Goal: Information Seeking & Learning: Learn about a topic

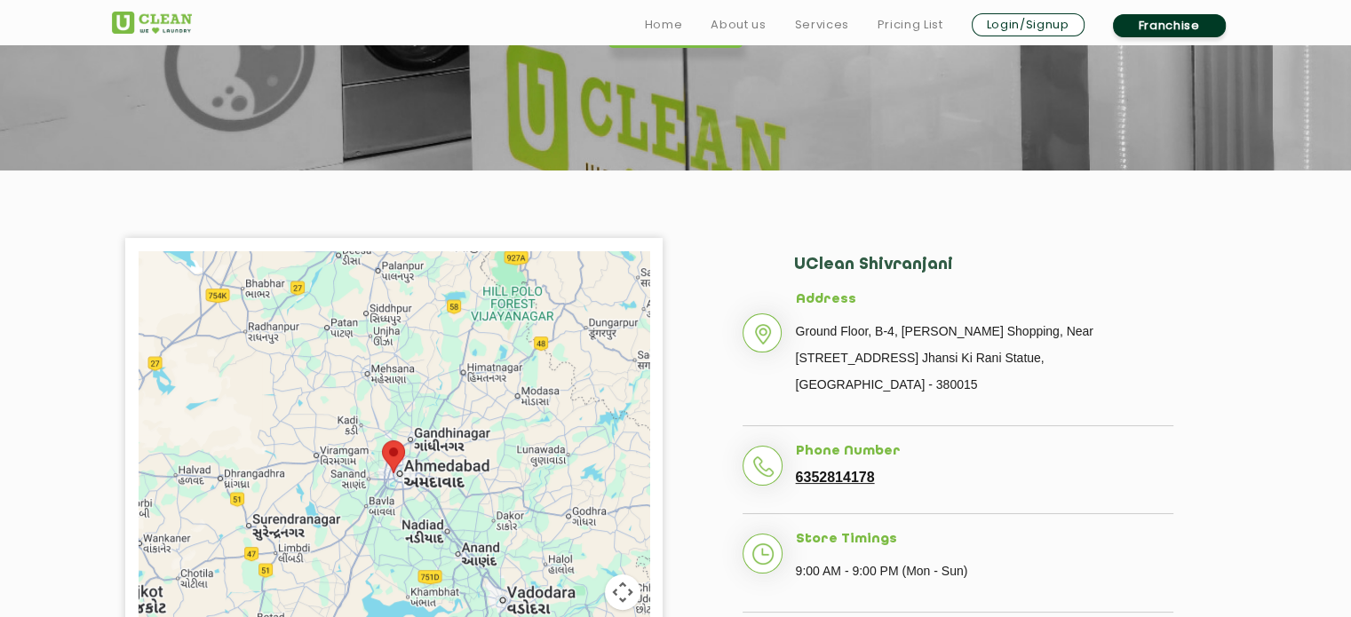
scroll to position [267, 0]
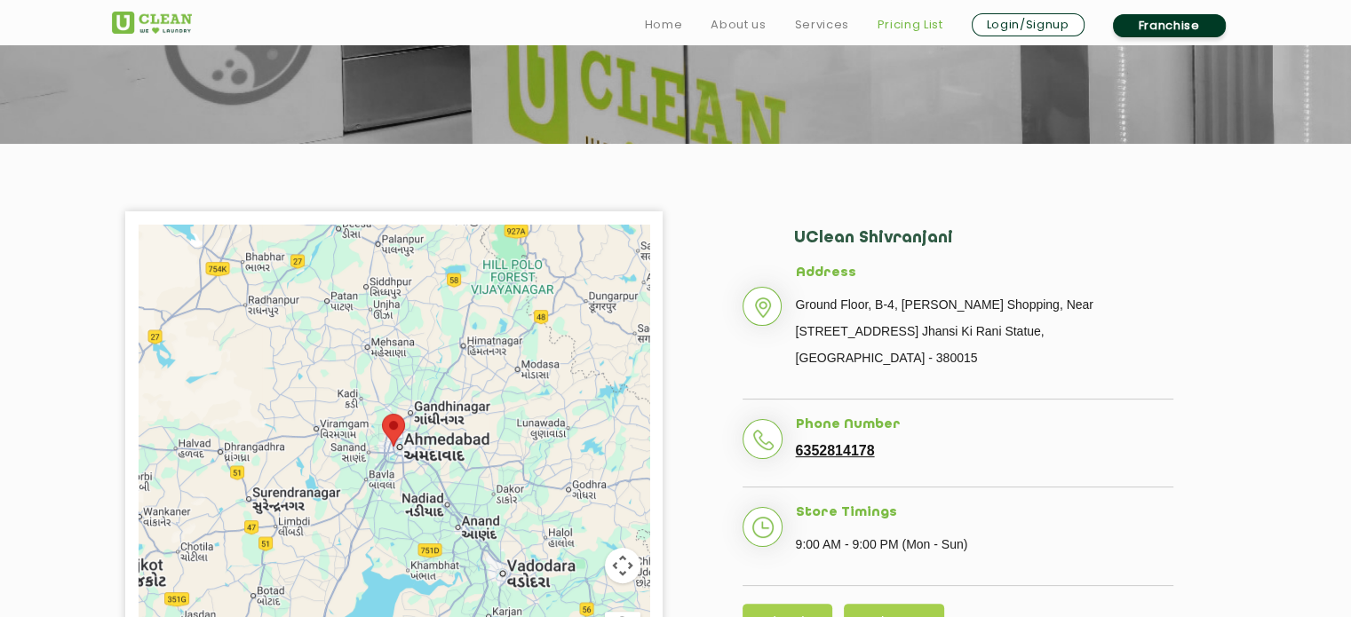
click at [897, 25] on link "Pricing List" at bounding box center [911, 24] width 66 height 21
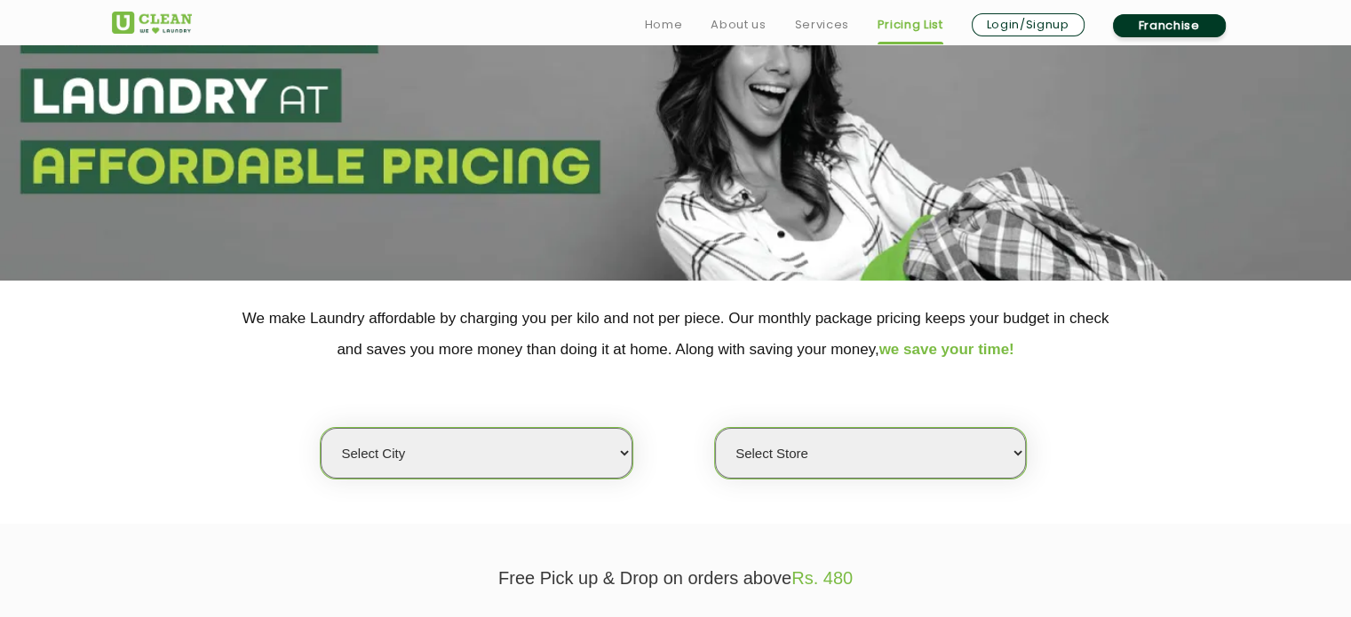
scroll to position [355, 0]
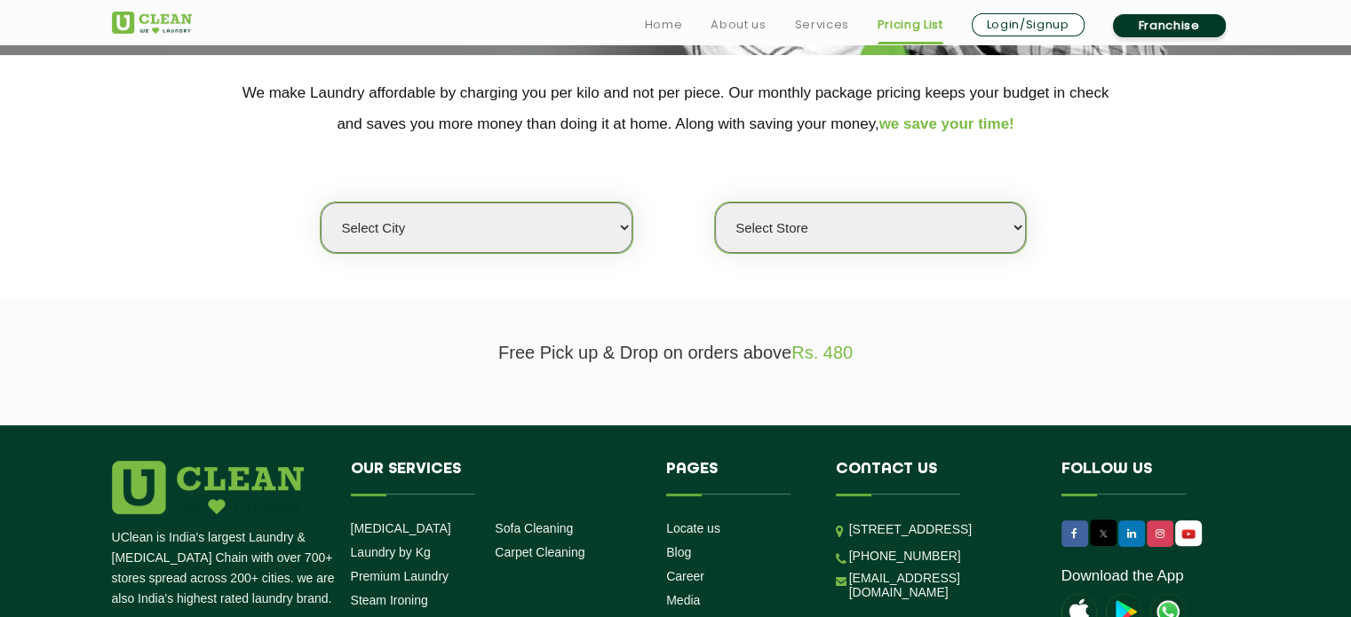
click at [563, 226] on select "Select city [GEOGRAPHIC_DATA] [GEOGRAPHIC_DATA] [GEOGRAPHIC_DATA] [GEOGRAPHIC_D…" at bounding box center [476, 228] width 311 height 51
select select "12"
click at [321, 203] on select "Select city [GEOGRAPHIC_DATA] [GEOGRAPHIC_DATA] [GEOGRAPHIC_DATA] [GEOGRAPHIC_D…" at bounding box center [476, 228] width 311 height 51
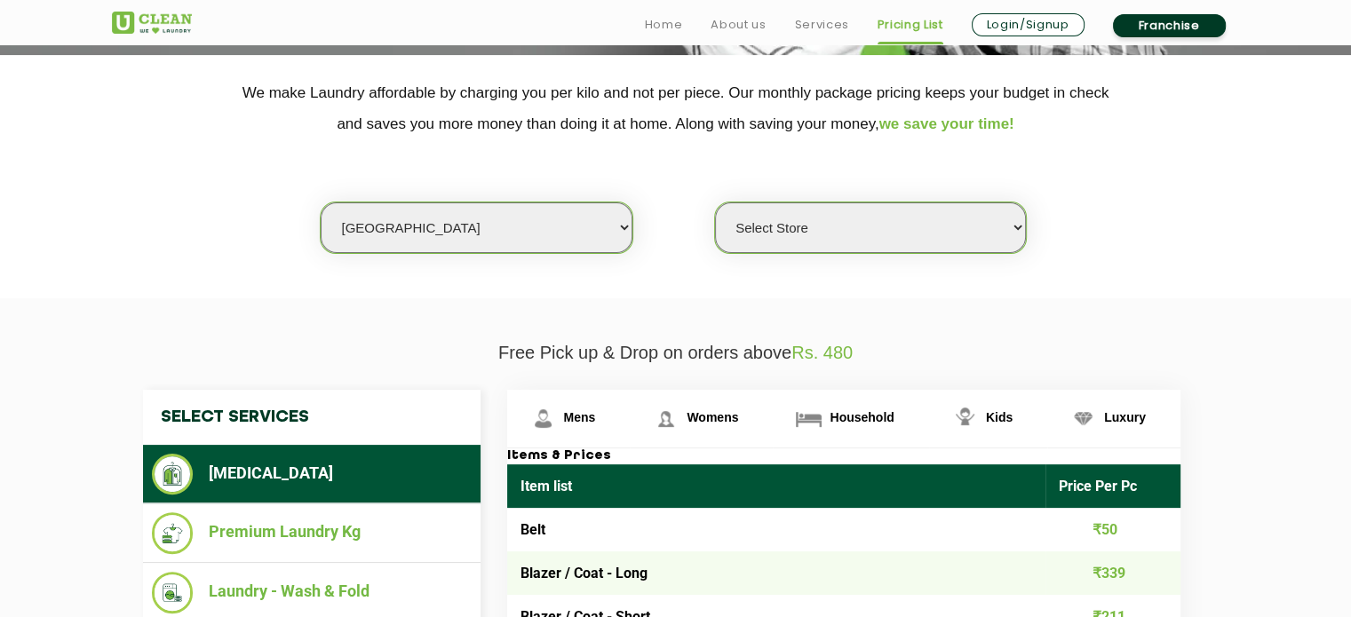
click at [828, 220] on select "Select Store UClean Shivranjani" at bounding box center [870, 228] width 311 height 51
select select "25"
click at [715, 203] on select "Select Store UClean Shivranjani" at bounding box center [870, 228] width 311 height 51
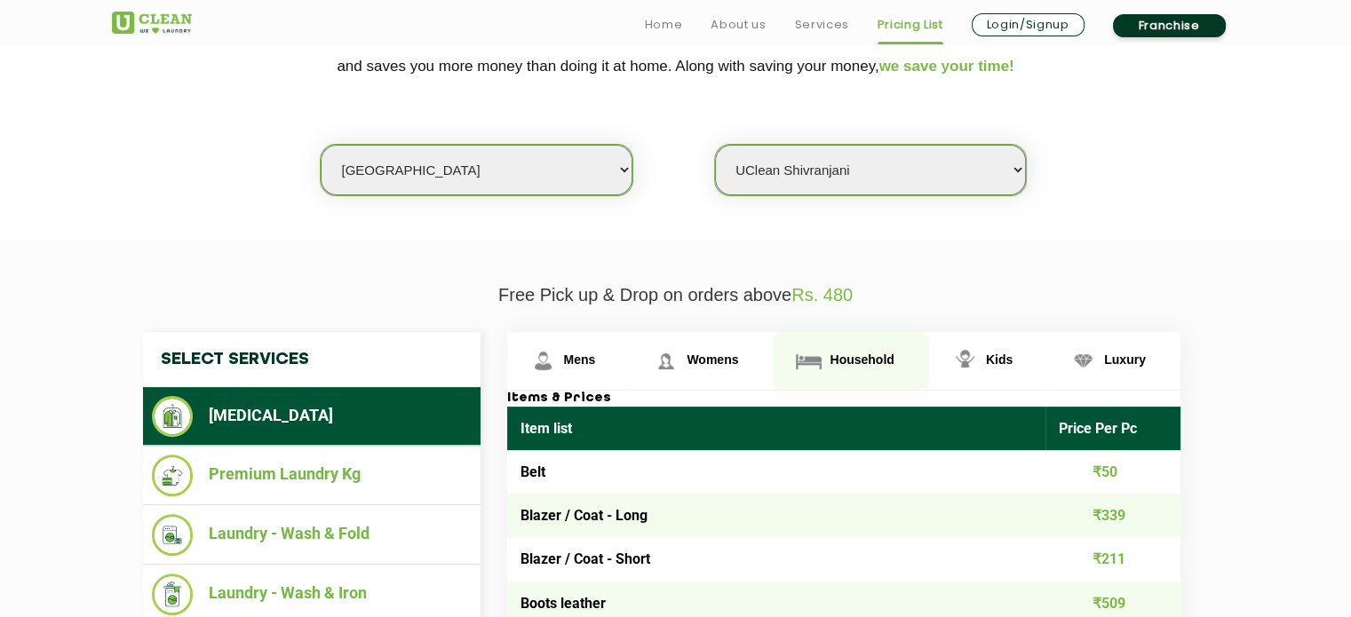
scroll to position [444, 0]
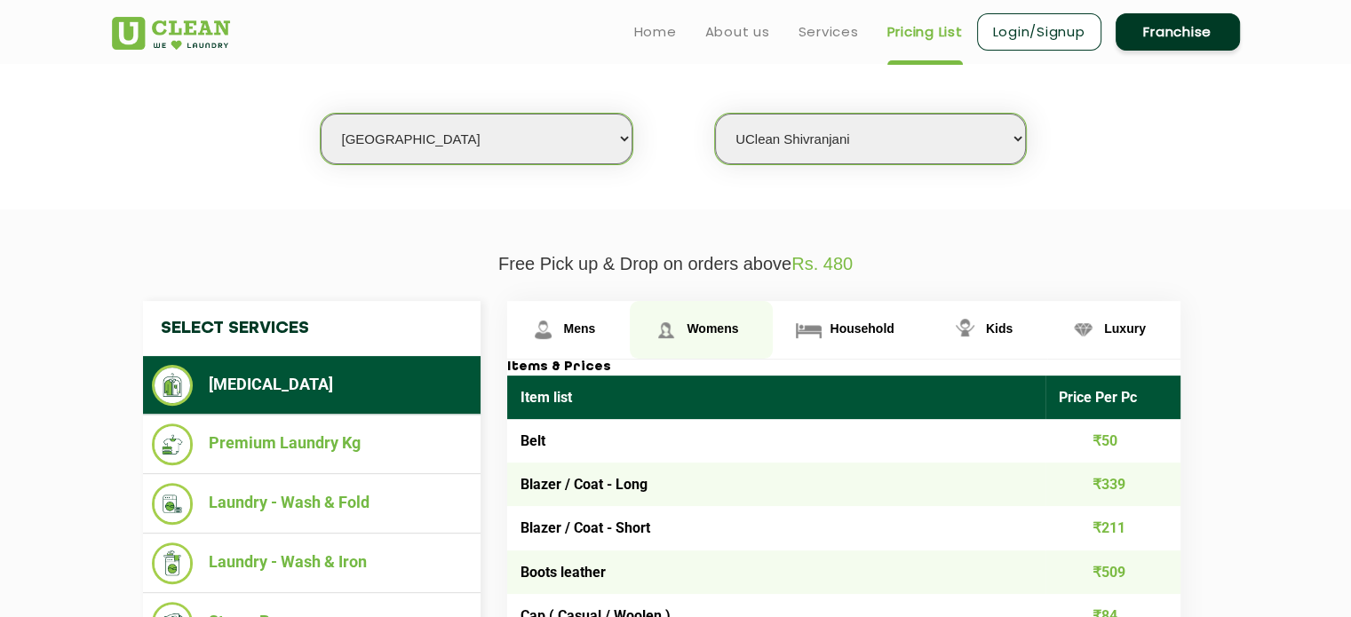
click at [736, 333] on span "Womens" at bounding box center [713, 329] width 52 height 14
click at [717, 333] on span "Womens" at bounding box center [713, 329] width 52 height 14
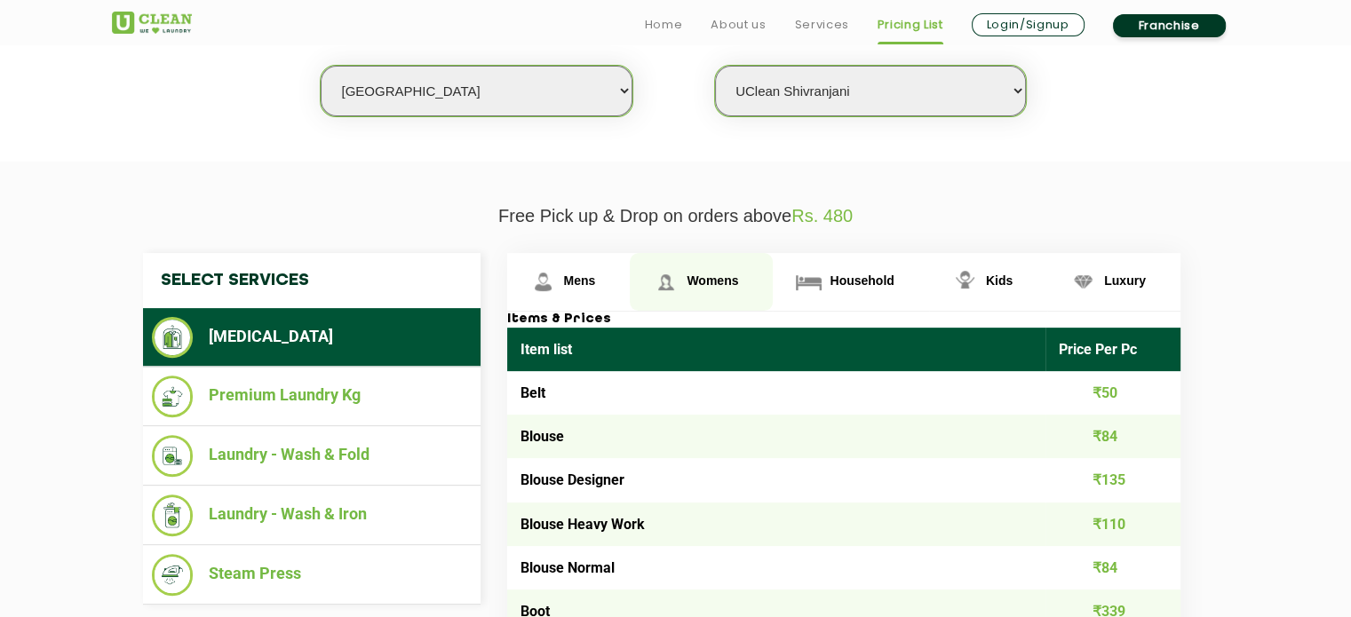
scroll to position [533, 0]
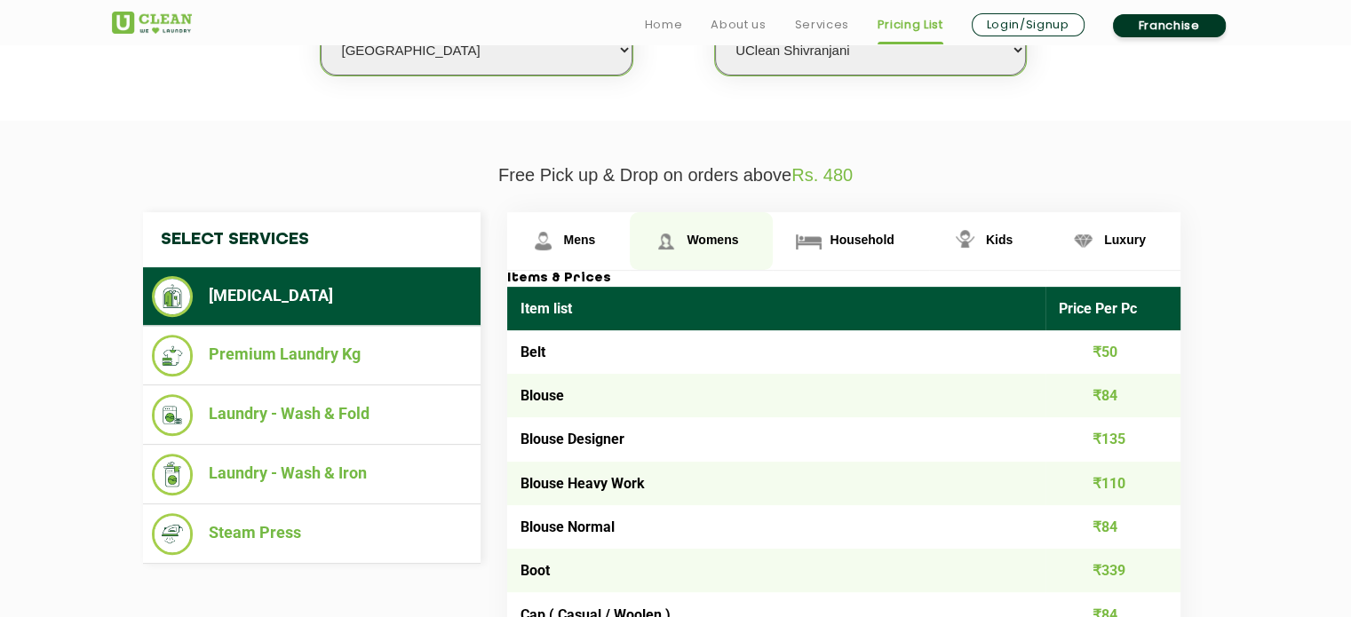
click at [682, 251] on link "Womens" at bounding box center [701, 241] width 143 height 58
click at [665, 233] on img at bounding box center [665, 241] width 31 height 31
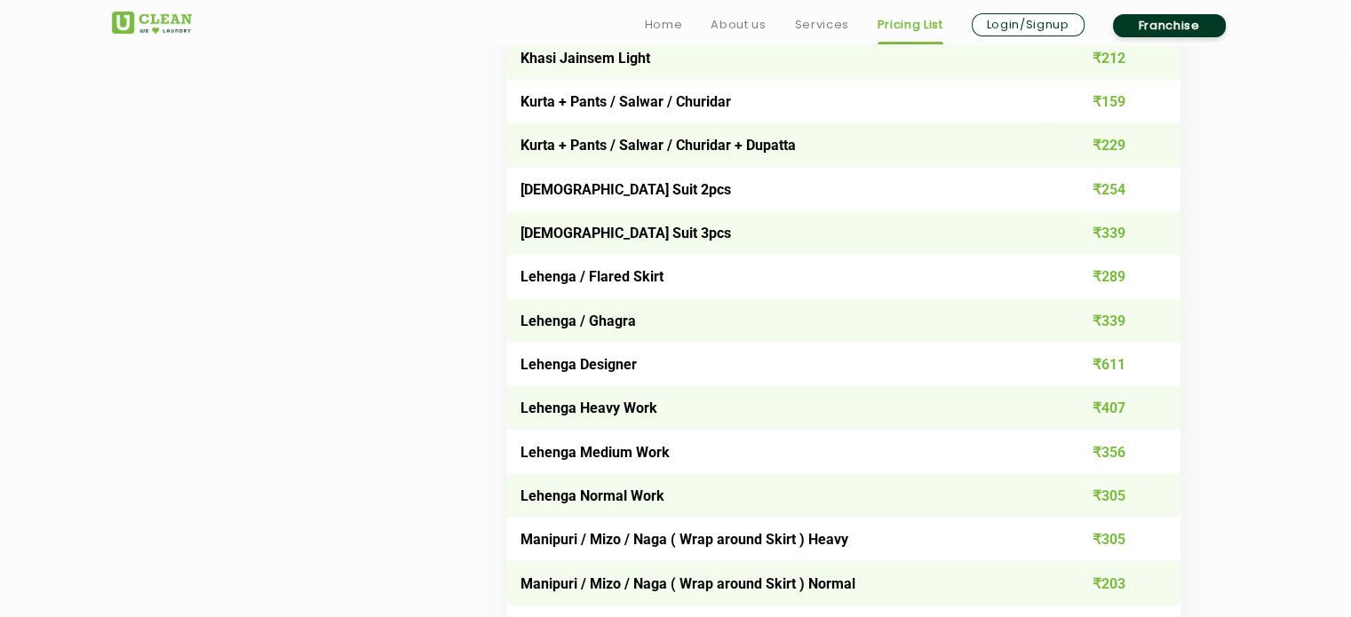
scroll to position [3518, 0]
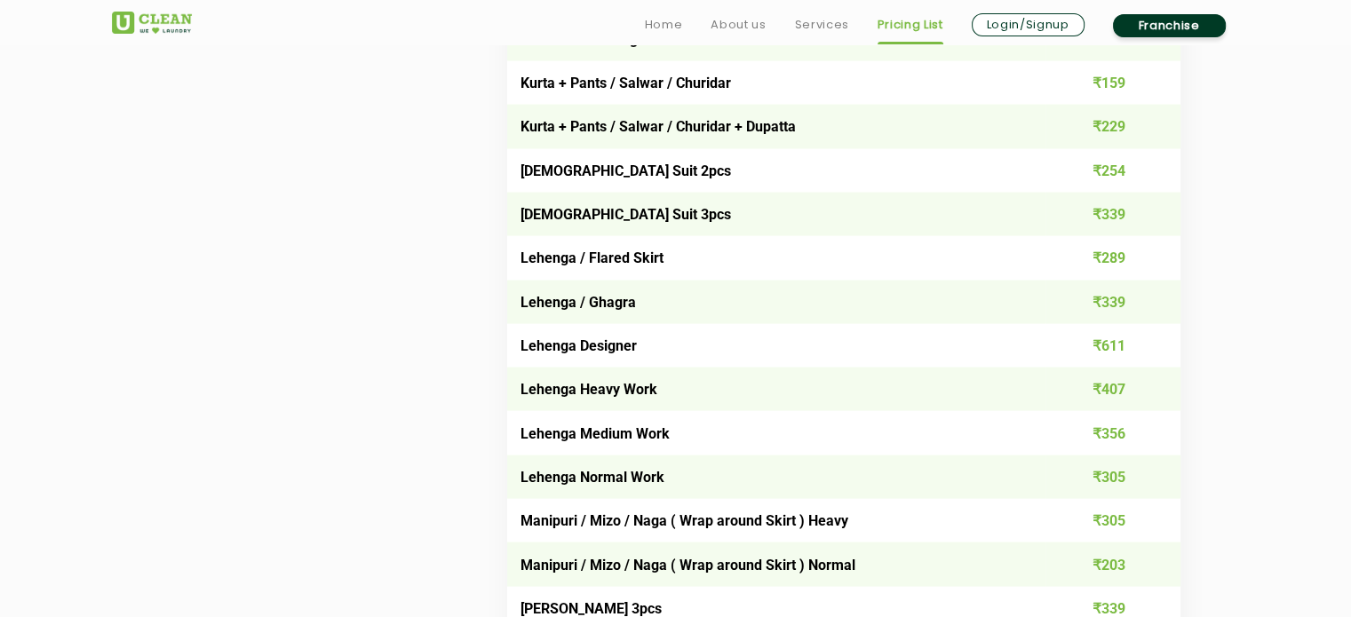
click at [676, 362] on td "Lehenga Designer" at bounding box center [776, 346] width 539 height 44
click at [668, 404] on td "Lehenga Heavy Work" at bounding box center [776, 390] width 539 height 44
click at [686, 444] on td "Lehenga Medium Work" at bounding box center [776, 433] width 539 height 44
click at [701, 494] on td "Lehenga Normal Work" at bounding box center [776, 478] width 539 height 44
drag, startPoint x: 521, startPoint y: 480, endPoint x: 1132, endPoint y: 506, distance: 611.8
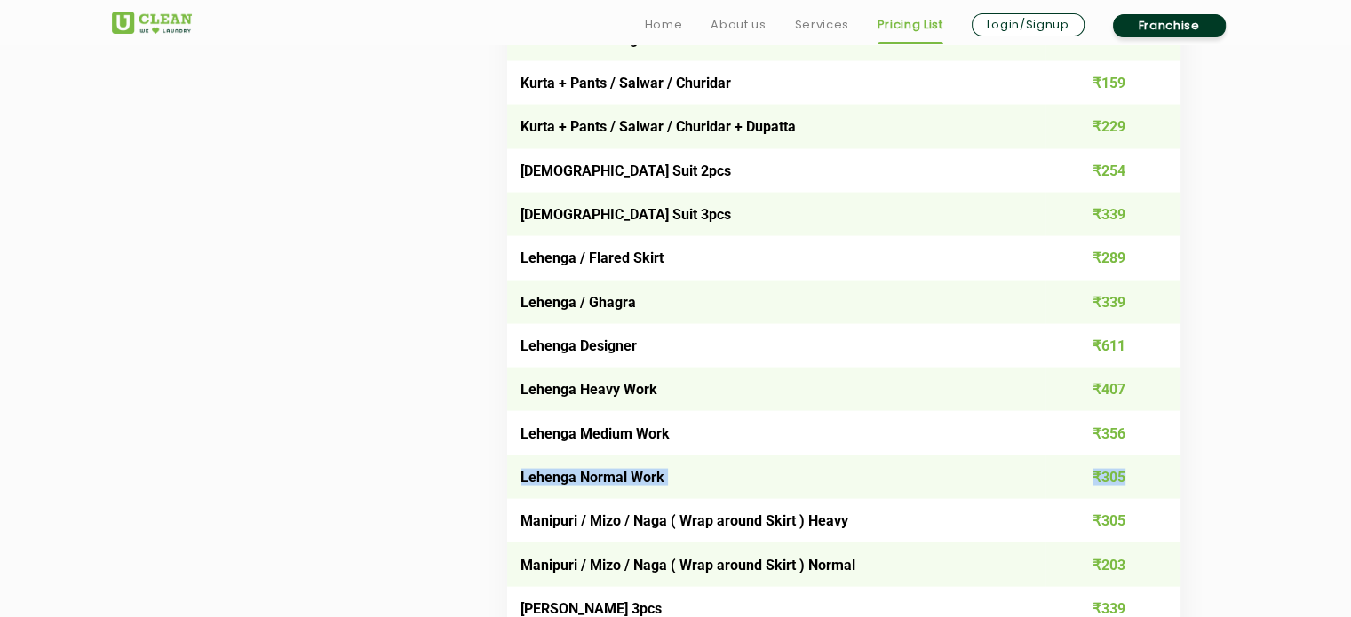
click at [1132, 499] on tr "Lehenga Normal Work ₹305" at bounding box center [843, 478] width 673 height 44
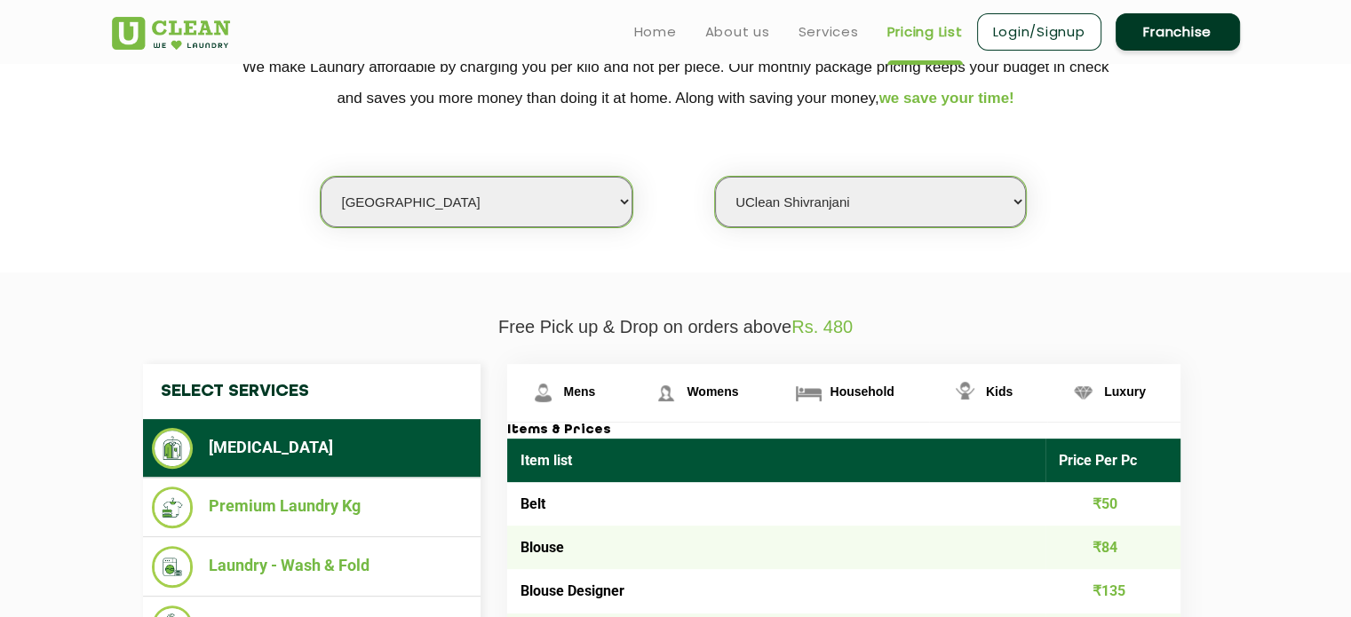
scroll to position [355, 0]
